Goal: Transaction & Acquisition: Obtain resource

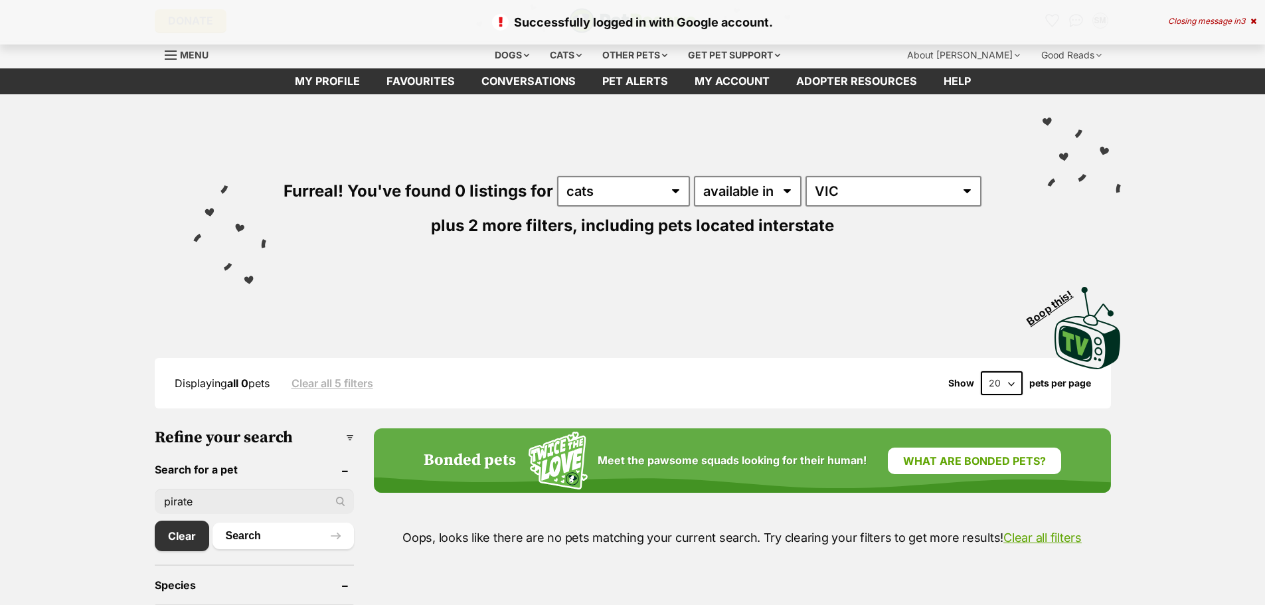
click at [1253, 20] on icon at bounding box center [1253, 21] width 6 height 8
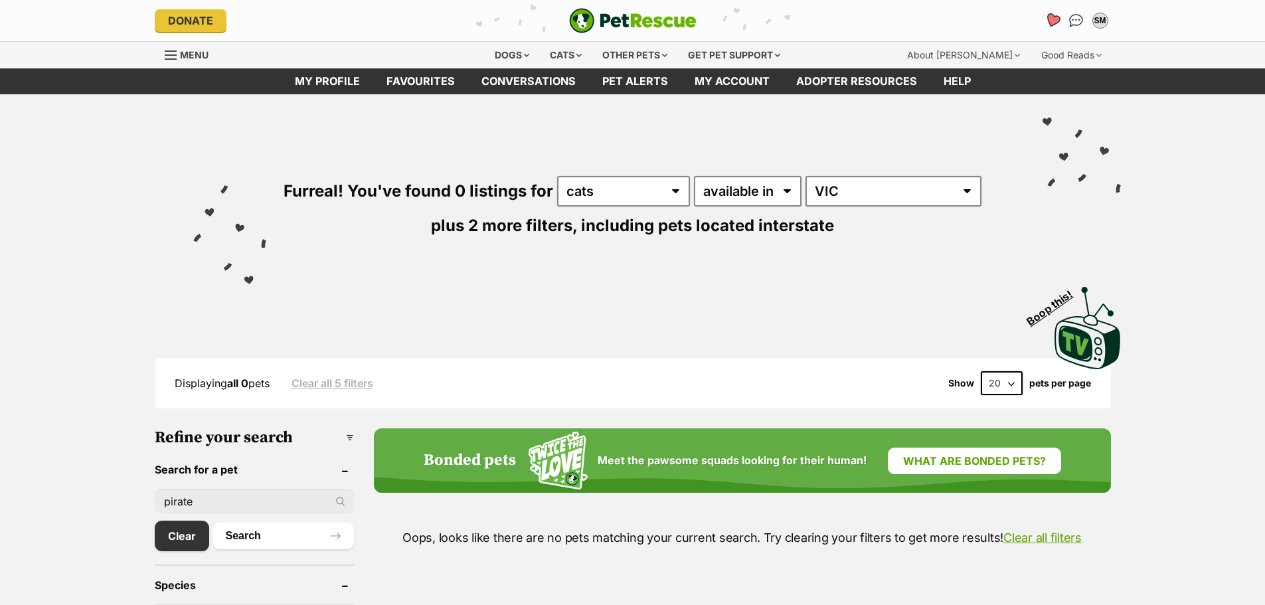
click at [1050, 21] on icon "Favourites" at bounding box center [1052, 20] width 16 height 15
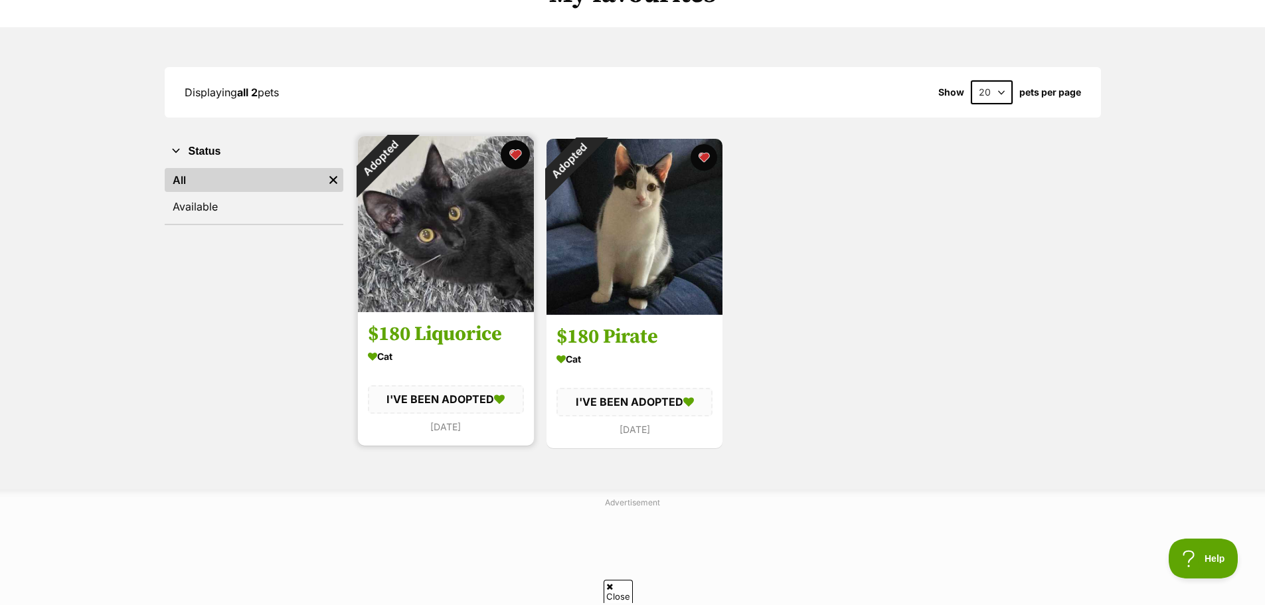
click at [514, 154] on button "favourite" at bounding box center [515, 154] width 29 height 29
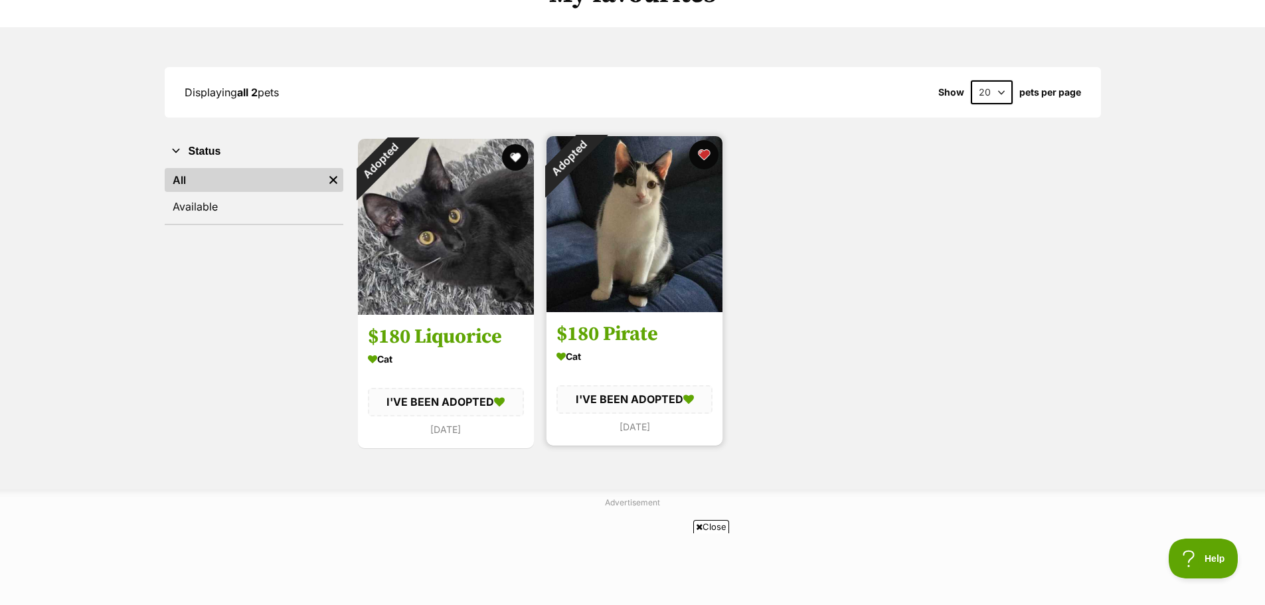
click at [705, 154] on button "favourite" at bounding box center [703, 154] width 29 height 29
click at [636, 232] on img at bounding box center [634, 224] width 176 height 176
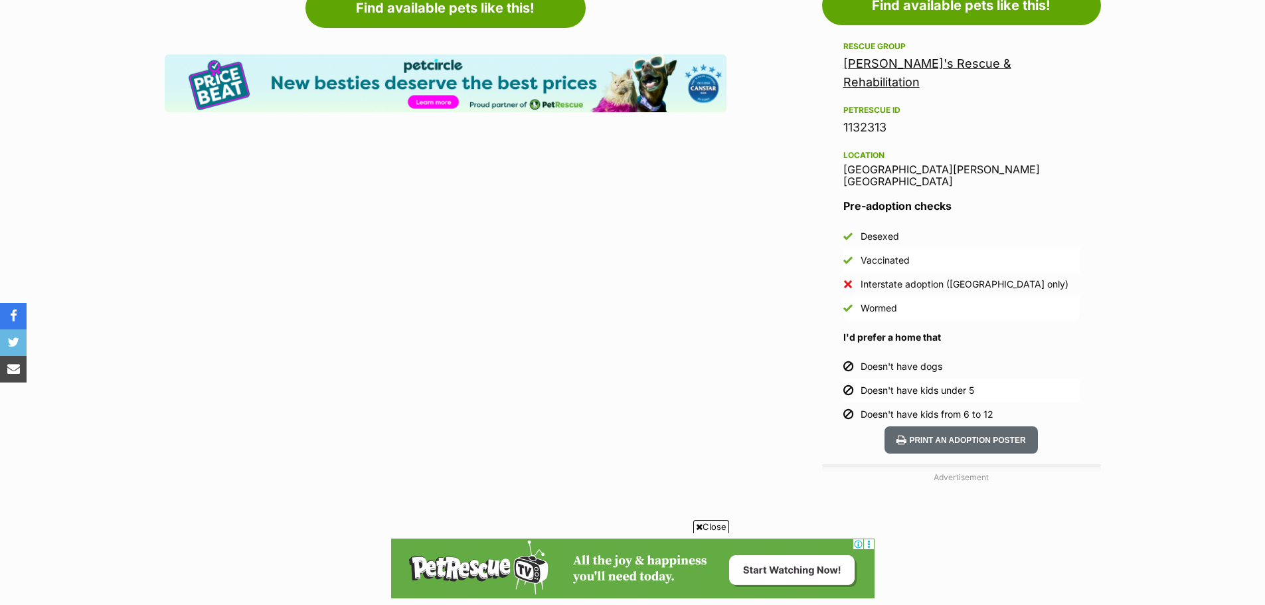
click at [935, 63] on link "[PERSON_NAME]'s Rescue & Rehabilitation" at bounding box center [927, 72] width 168 height 33
